Goal: Information Seeking & Learning: Learn about a topic

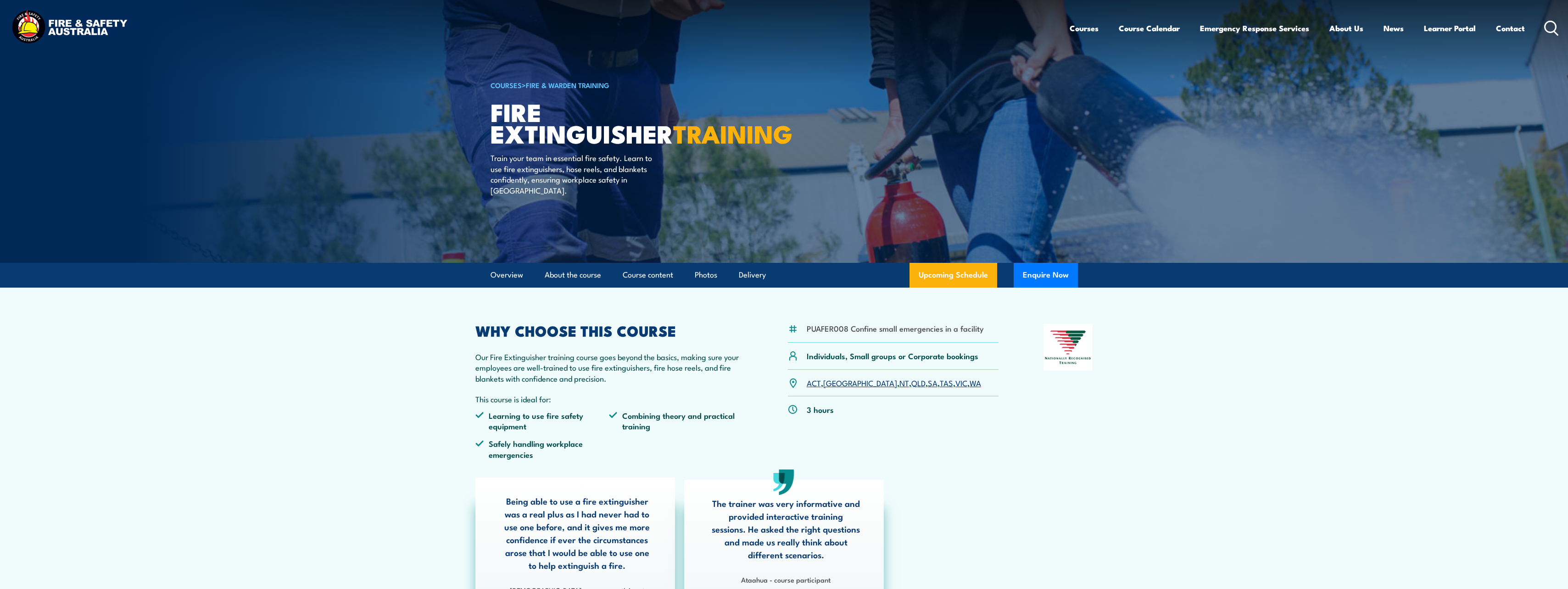
click at [516, 85] on link "COURSES" at bounding box center [506, 85] width 31 height 10
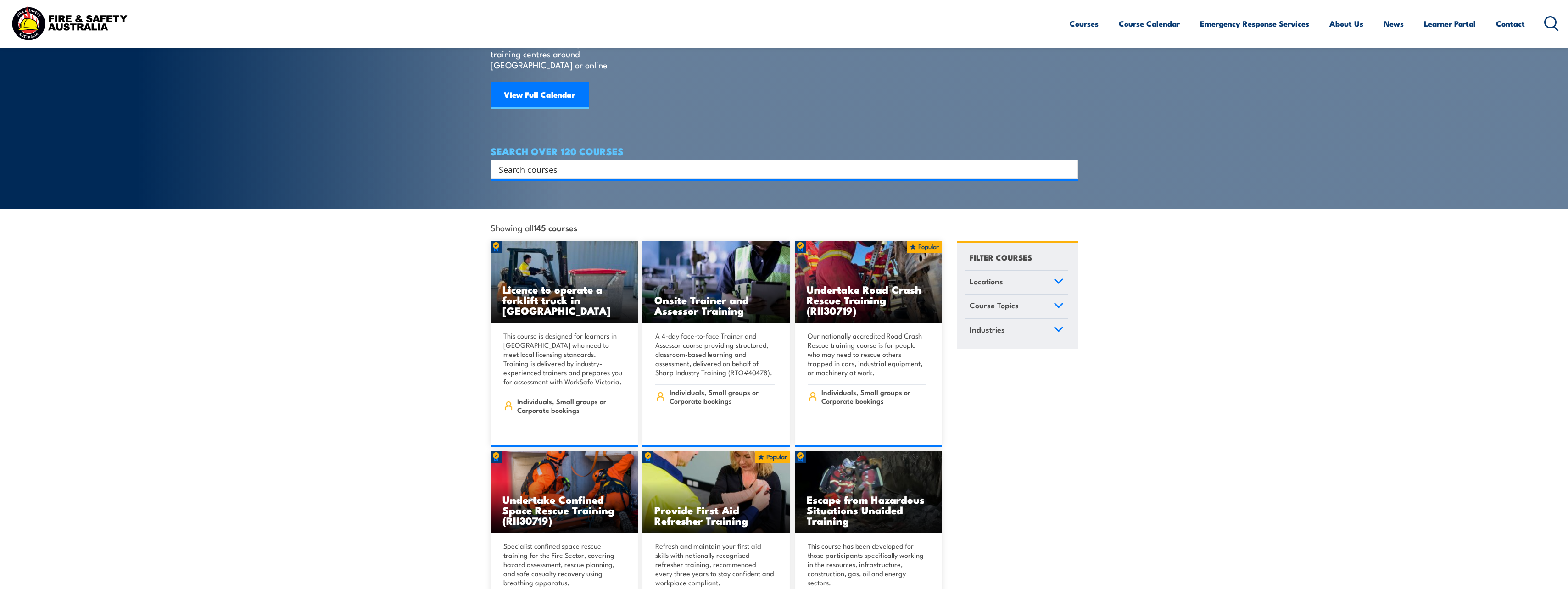
scroll to position [92, 0]
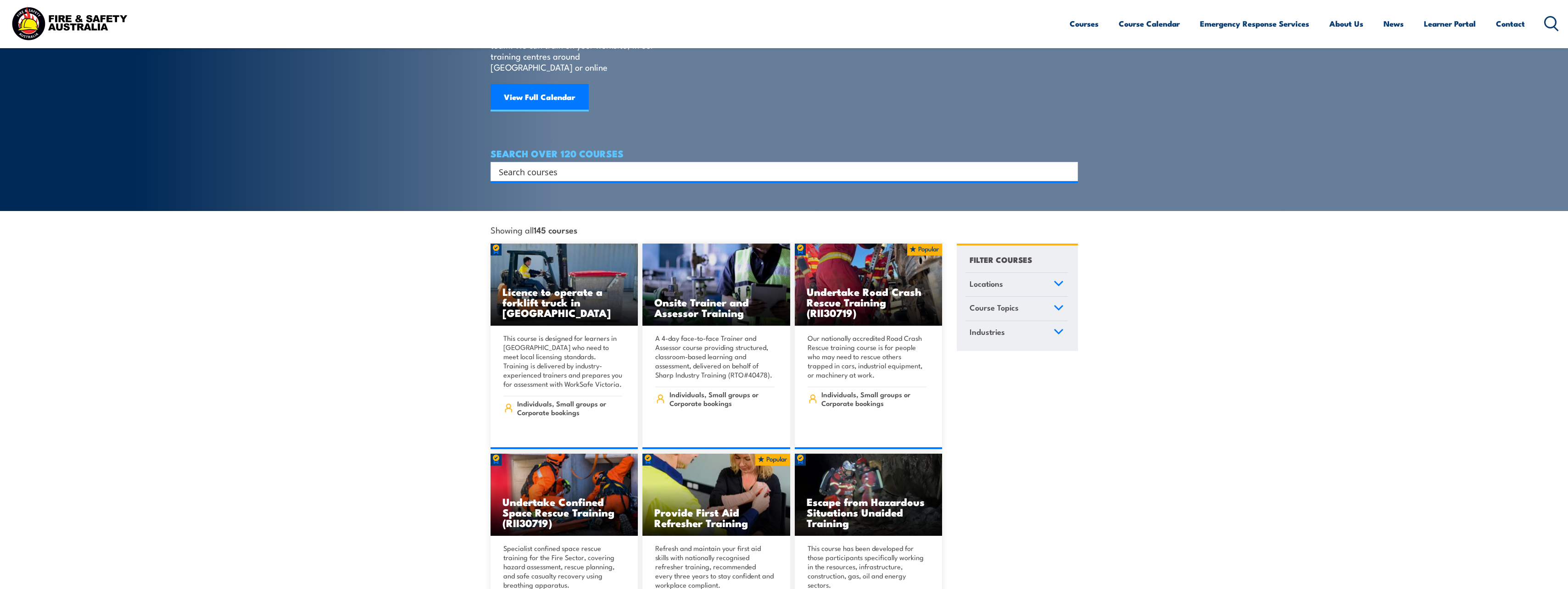
click at [588, 165] on input "Search input" at bounding box center [778, 172] width 559 height 14
type input "warden"
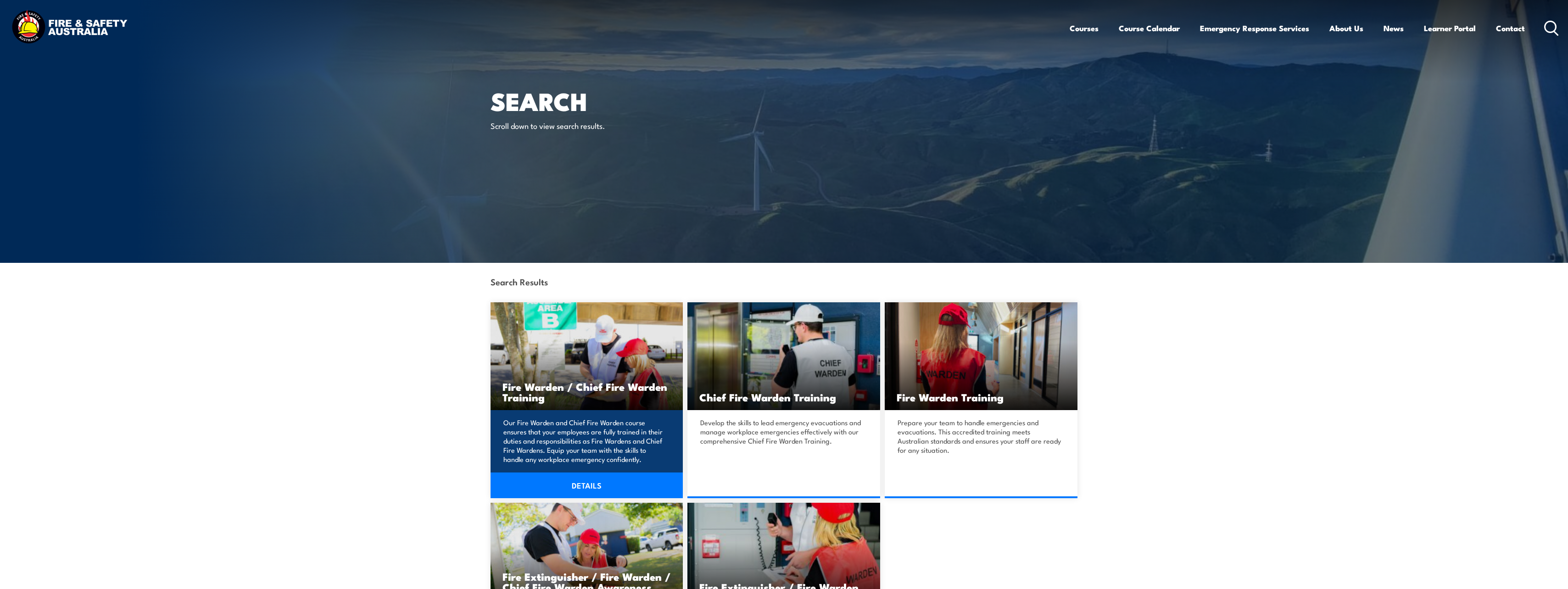
click at [586, 476] on link "DETAILS" at bounding box center [587, 485] width 193 height 26
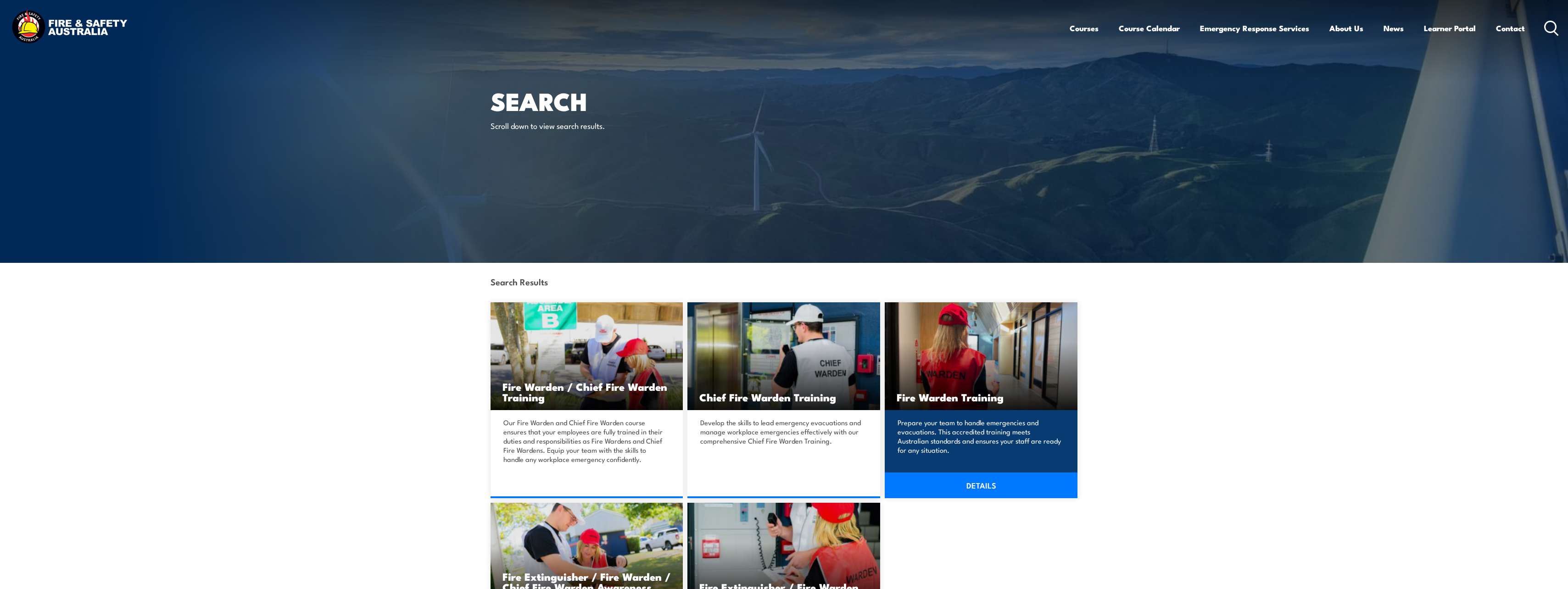
click at [1009, 372] on img at bounding box center [981, 356] width 193 height 108
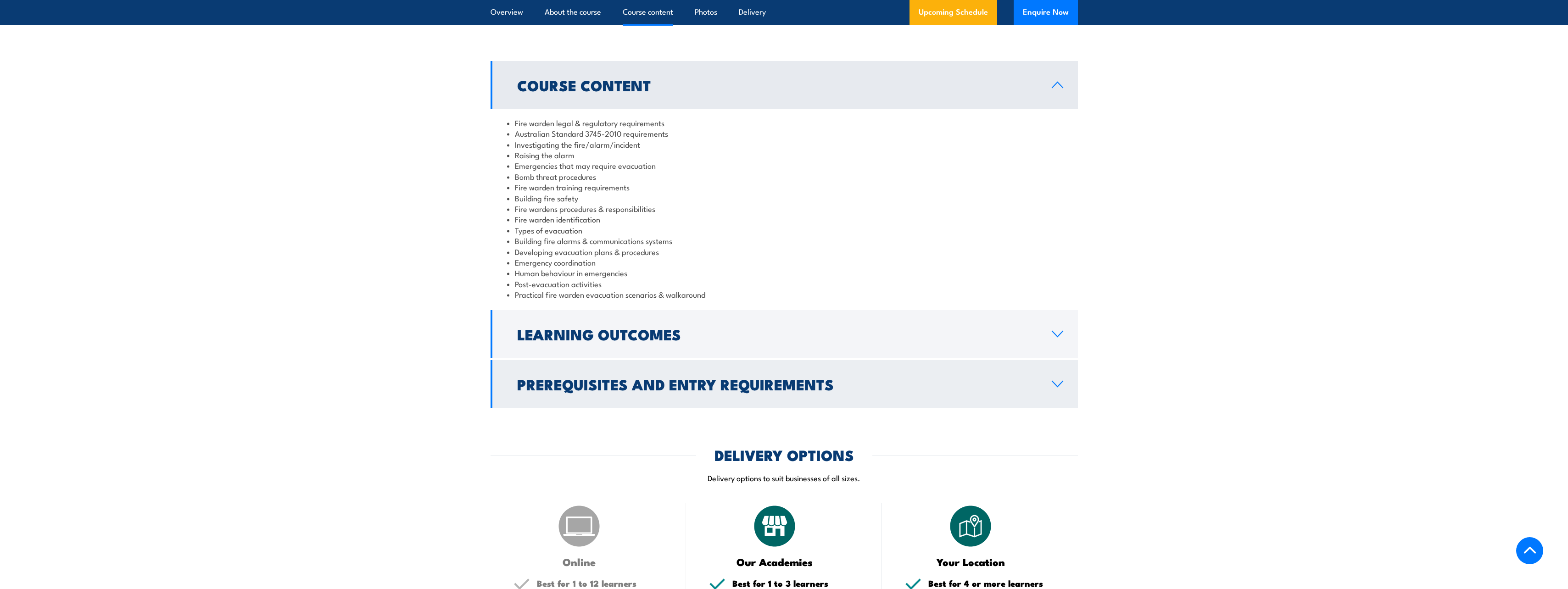
scroll to position [918, 0]
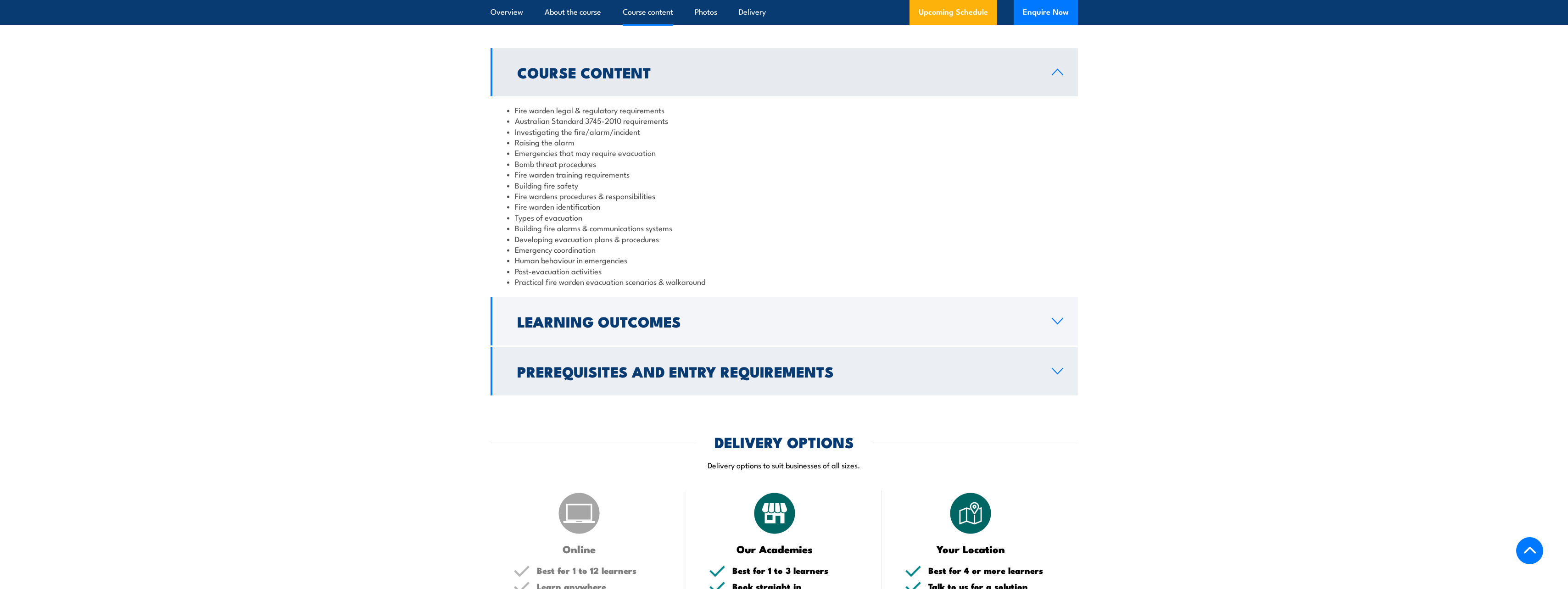
click at [733, 377] on h2 "Prerequisites and Entry Requirements" at bounding box center [777, 371] width 520 height 13
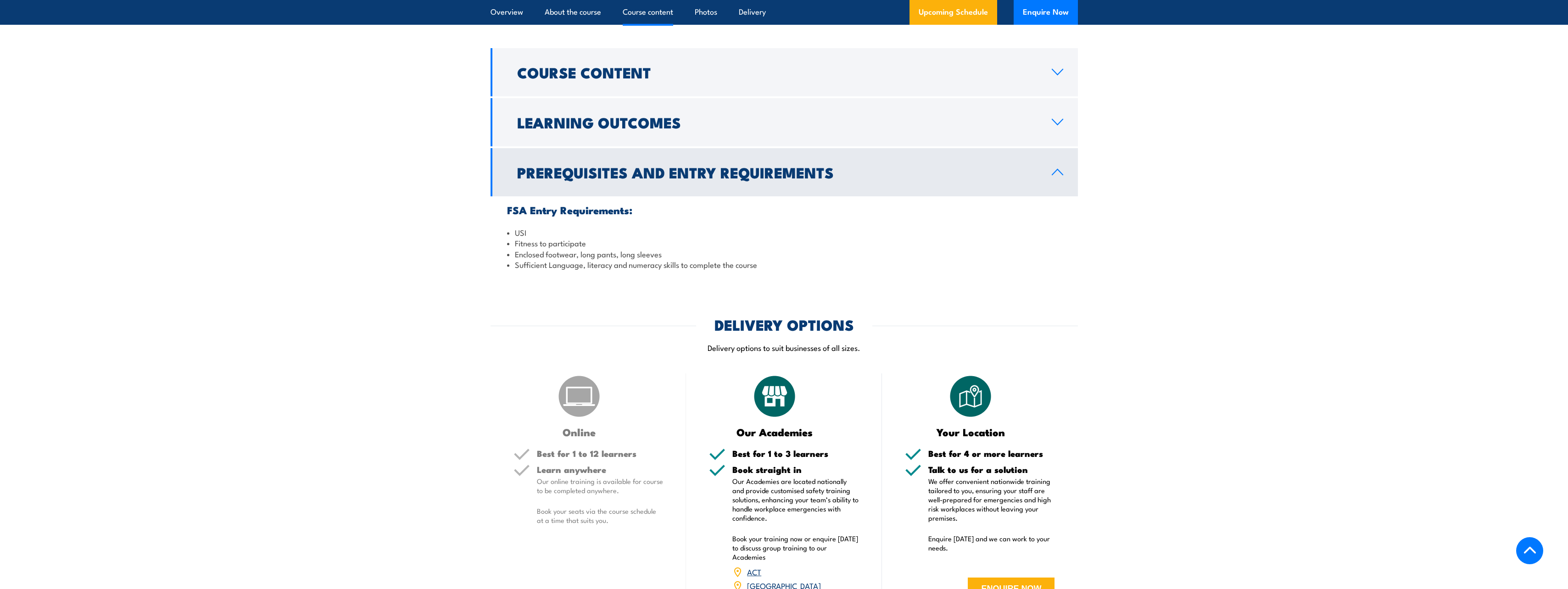
click at [711, 178] on h2 "Prerequisites and Entry Requirements" at bounding box center [777, 172] width 520 height 13
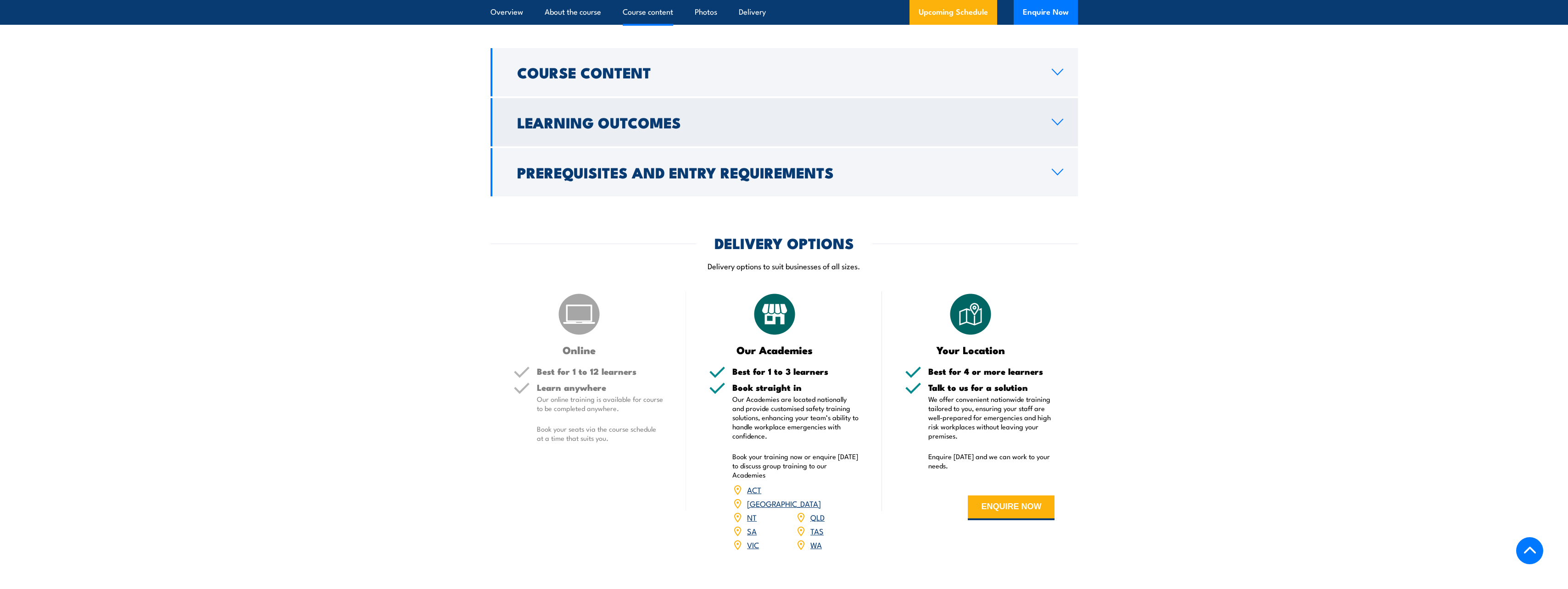
click at [654, 119] on h2 "Learning Outcomes" at bounding box center [777, 122] width 520 height 13
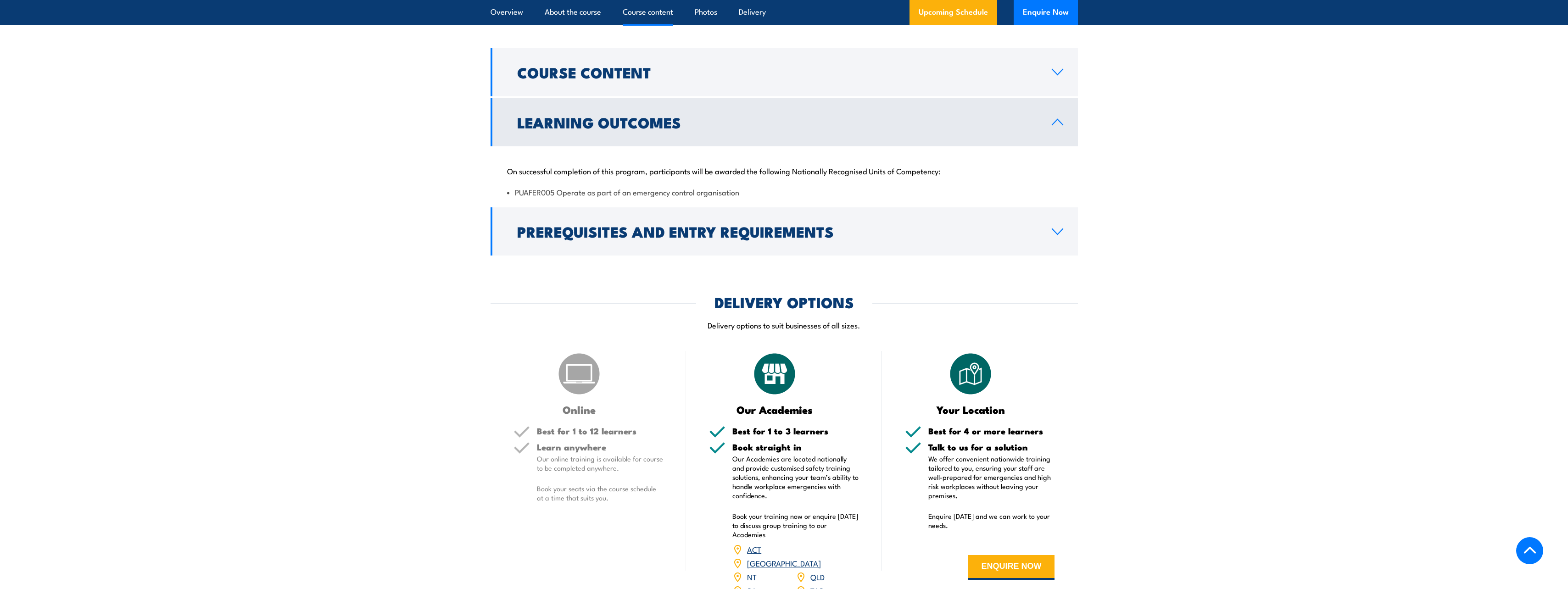
click at [653, 119] on h2 "Learning Outcomes" at bounding box center [777, 122] width 520 height 13
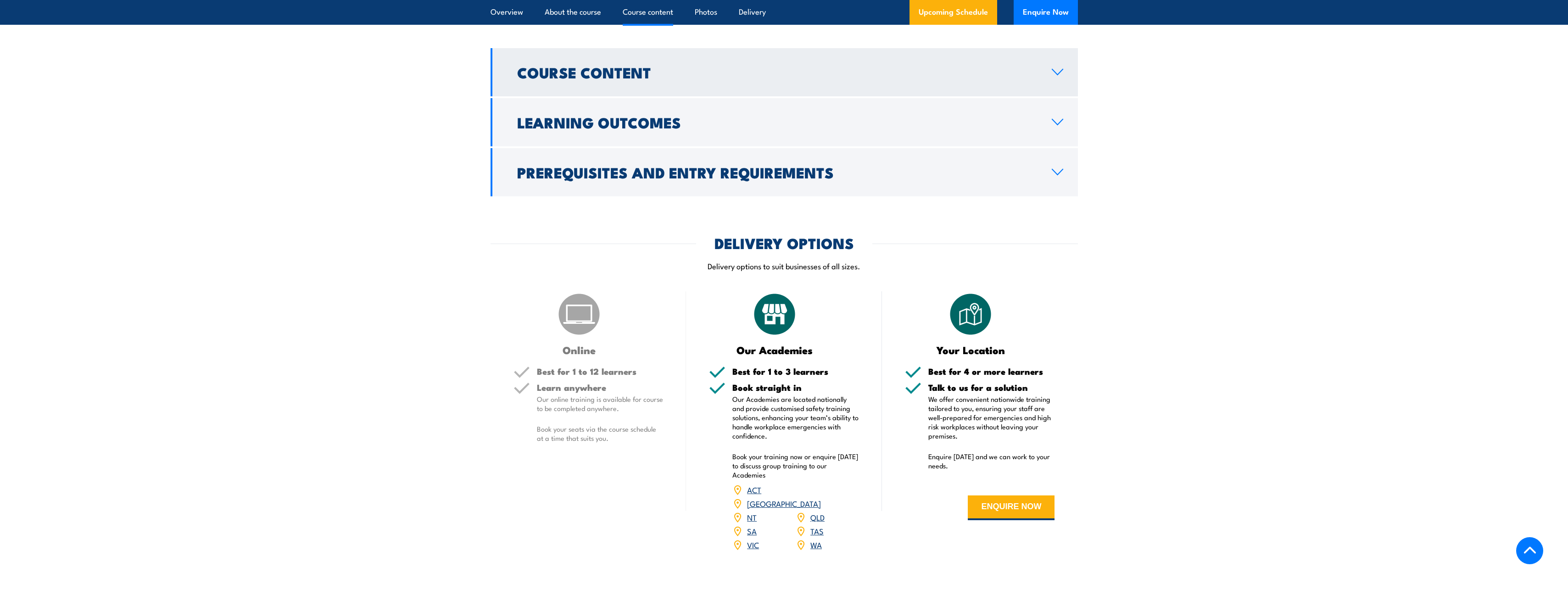
click at [623, 70] on h2 "Course Content" at bounding box center [777, 72] width 520 height 13
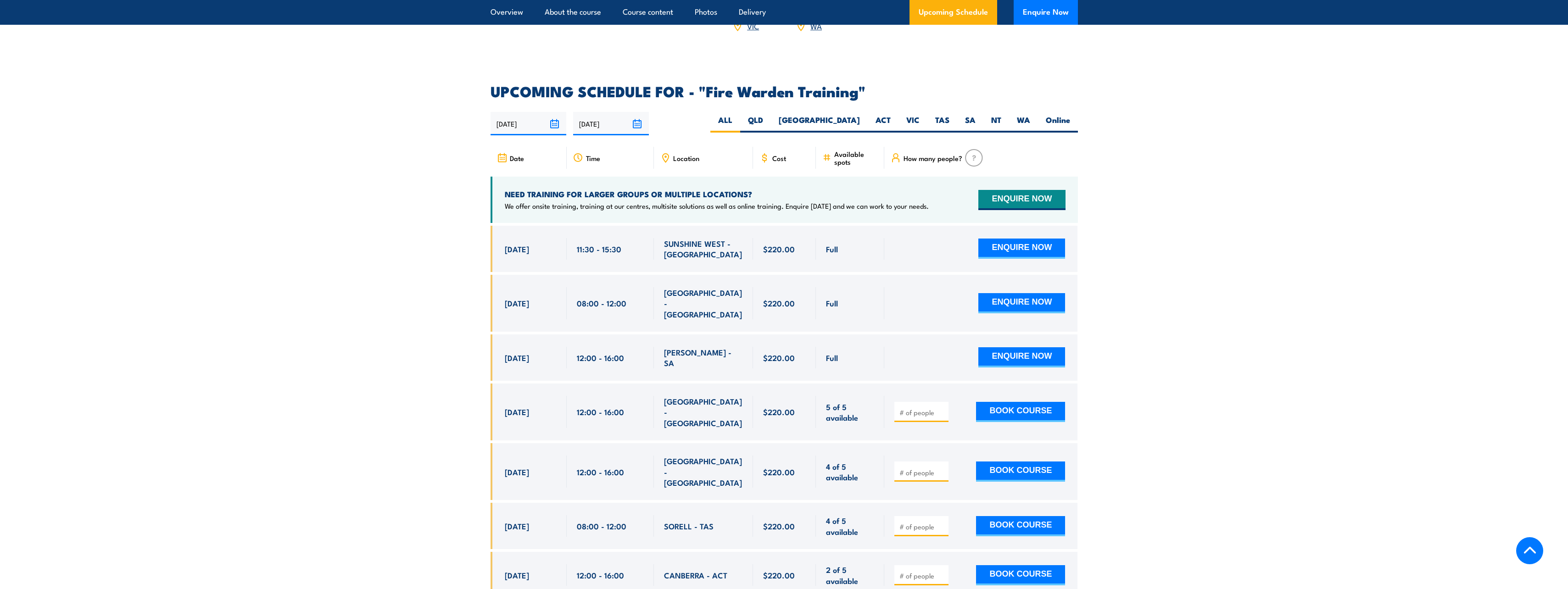
scroll to position [1651, 0]
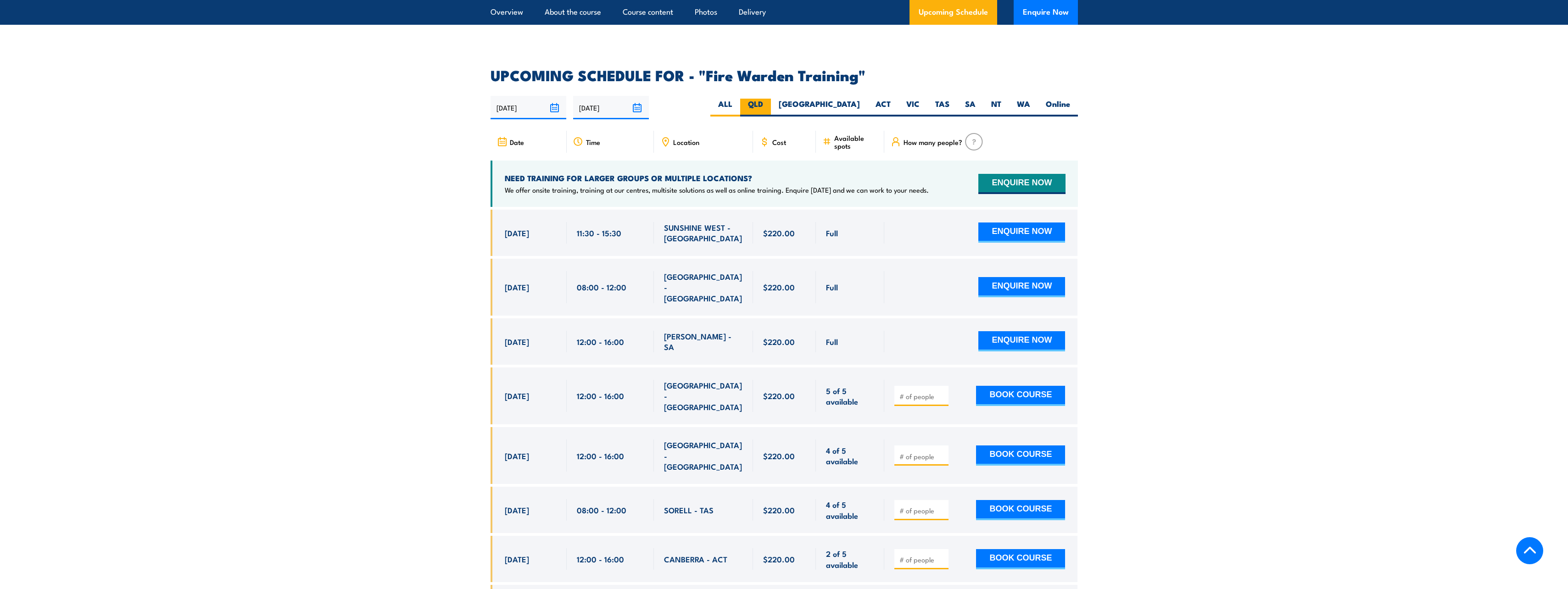
click at [771, 99] on label "QLD" at bounding box center [755, 107] width 31 height 18
click at [769, 99] on input "QLD" at bounding box center [766, 102] width 6 height 6
radio input "true"
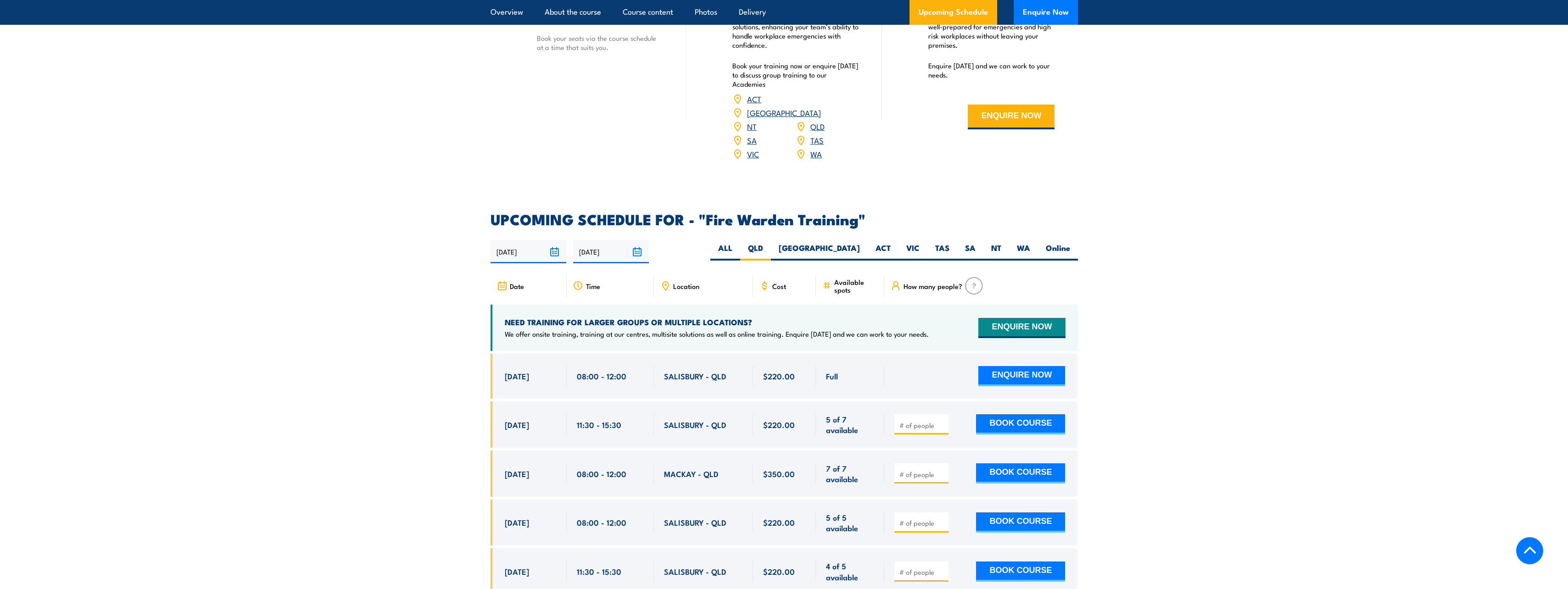
scroll to position [1706, 0]
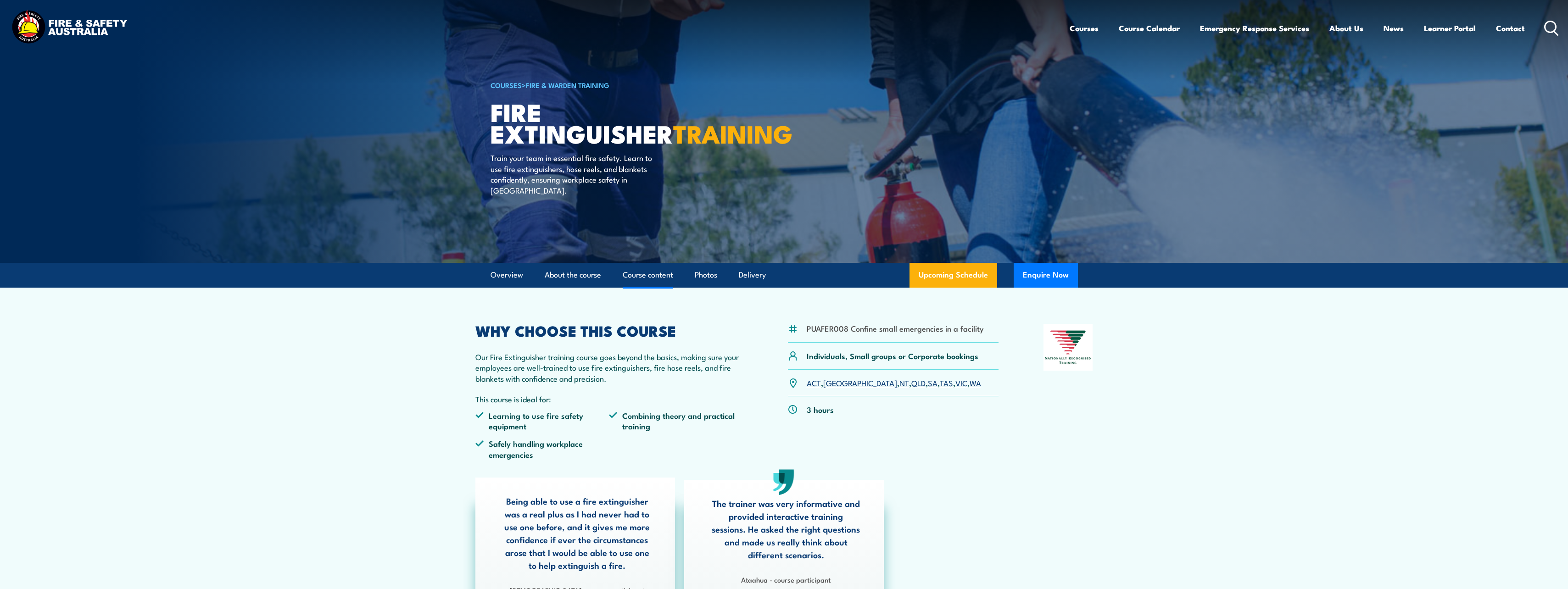
click at [649, 274] on link "Course content" at bounding box center [648, 275] width 51 height 24
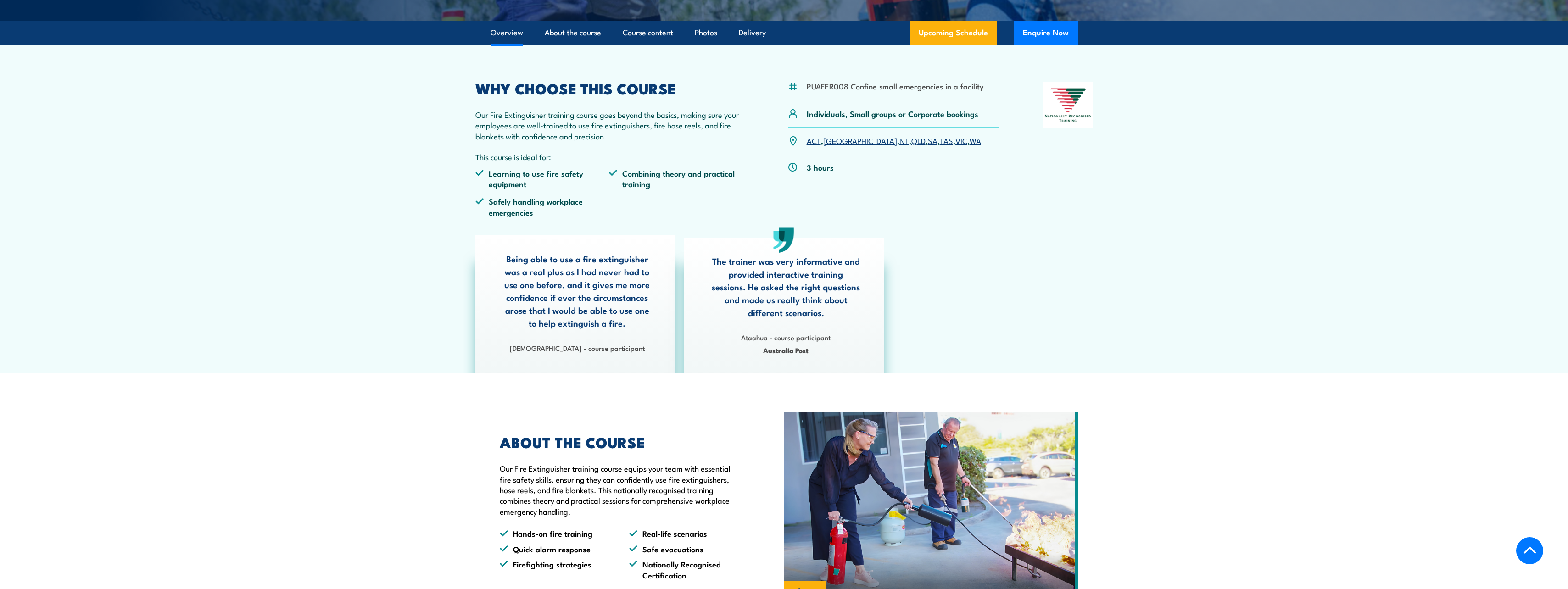
scroll to position [58, 0]
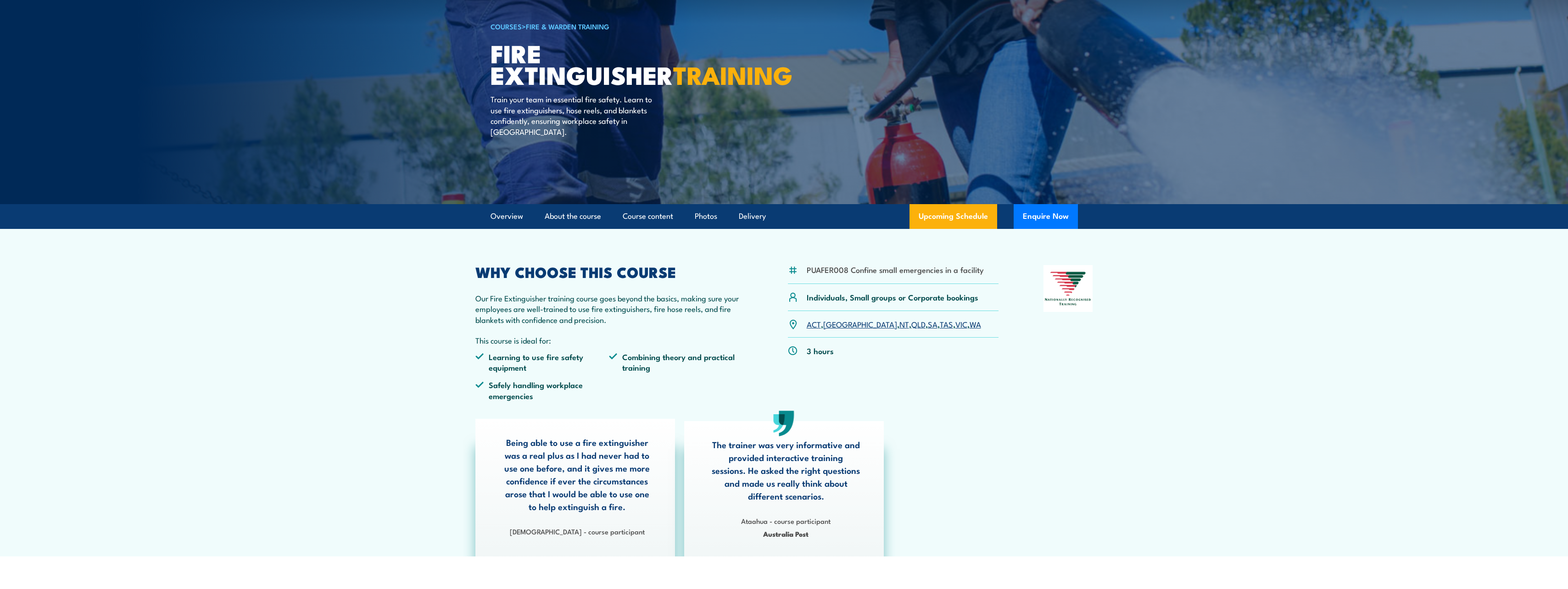
click at [508, 27] on link "COURSES" at bounding box center [506, 26] width 31 height 10
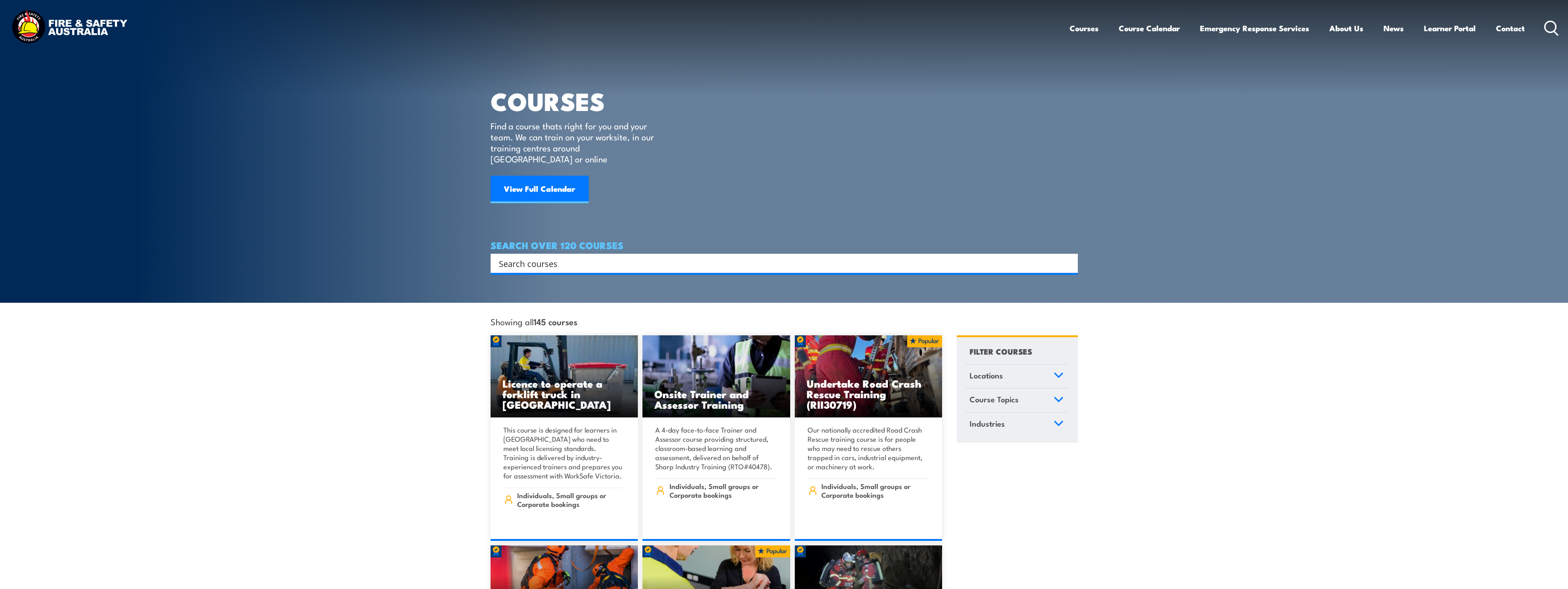
click at [690, 256] on input "Search input" at bounding box center [778, 263] width 559 height 14
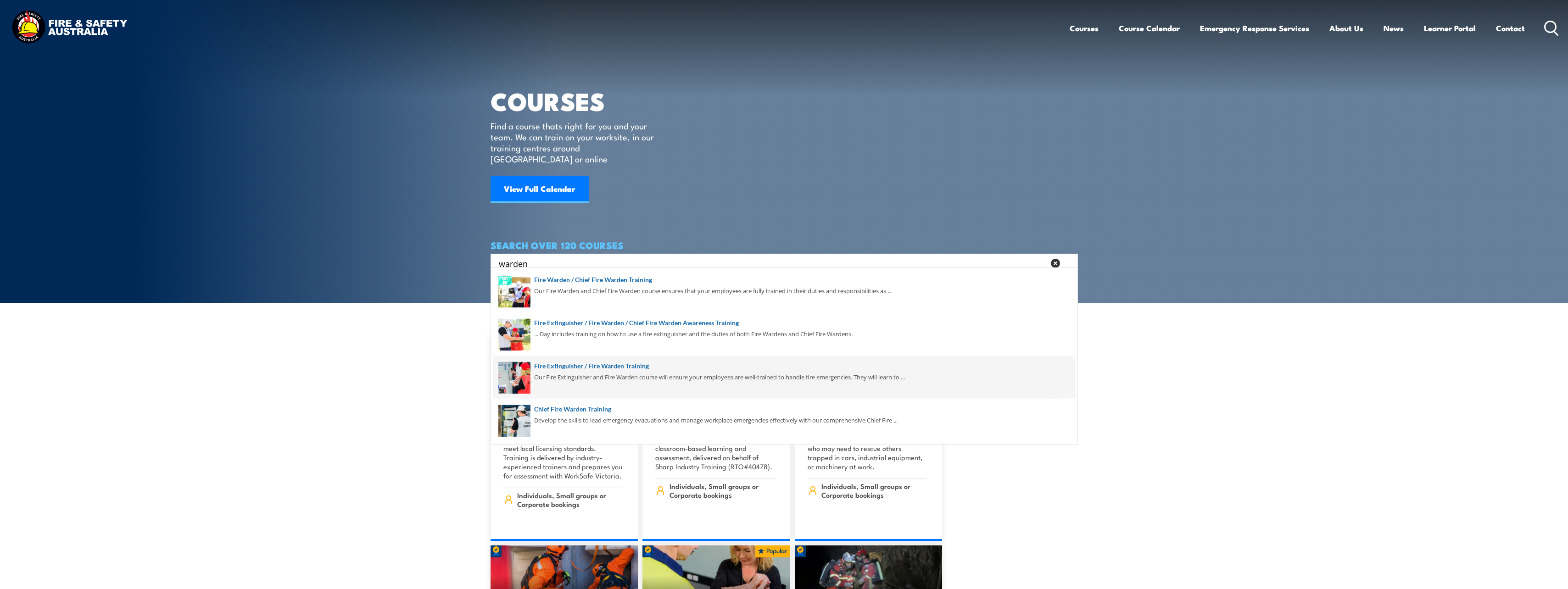
type input "warden"
click at [612, 371] on span at bounding box center [784, 377] width 582 height 43
